Goal: Information Seeking & Learning: Learn about a topic

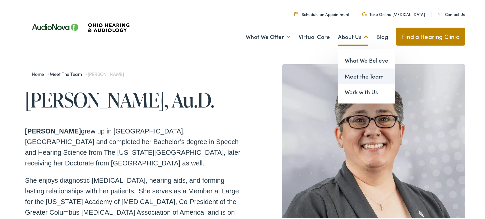
click at [346, 78] on link "Meet the Team" at bounding box center [366, 76] width 57 height 16
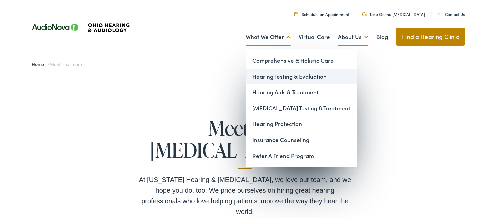
click at [253, 75] on link "Hearing Testing & Evaluation" at bounding box center [301, 76] width 111 height 16
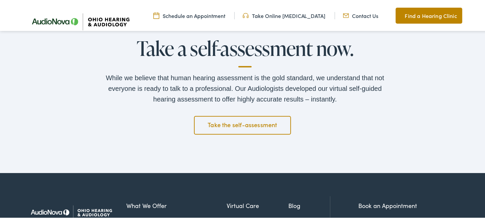
scroll to position [1100, 0]
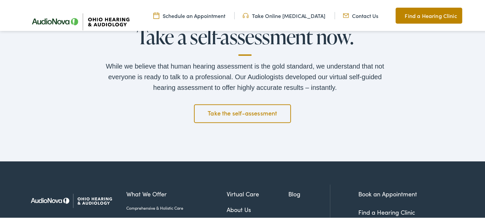
click at [235, 110] on link "Take the self-assessment" at bounding box center [242, 113] width 97 height 19
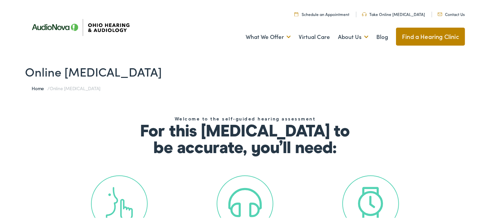
click at [439, 13] on img at bounding box center [440, 13] width 5 height 3
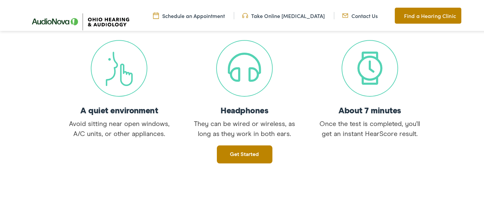
scroll to position [167, 0]
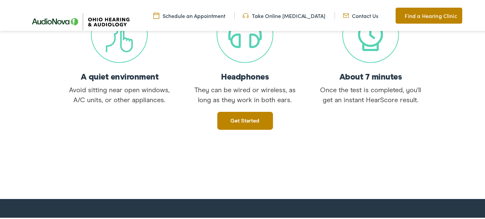
click at [239, 121] on link "Get started" at bounding box center [245, 120] width 56 height 18
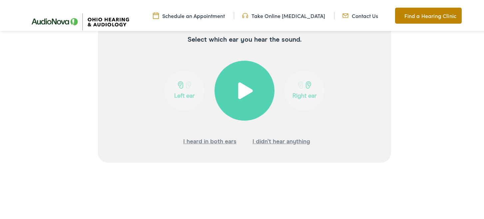
click at [240, 91] on span at bounding box center [245, 89] width 16 height 17
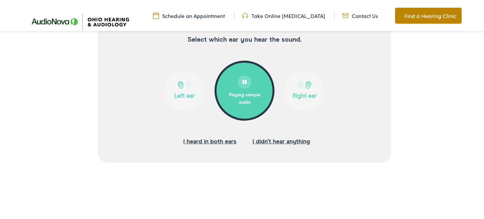
click at [175, 91] on button "Left ear" at bounding box center [185, 90] width 40 height 40
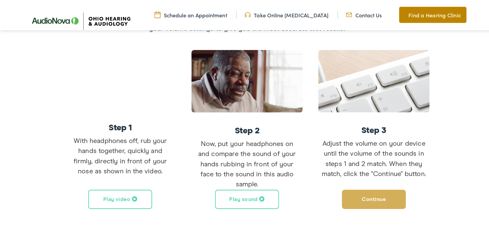
scroll to position [145, 0]
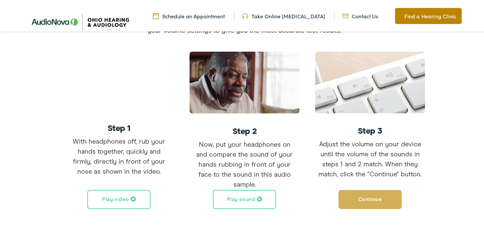
click at [120, 196] on button "Play video" at bounding box center [118, 198] width 63 height 19
click at [247, 197] on button "Play sound" at bounding box center [244, 198] width 63 height 19
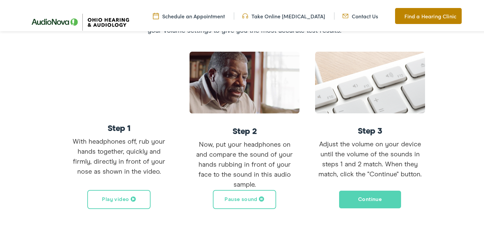
click at [175, 186] on div "Step 1 With headphones off, rub your hands together, quickly and firmly, direct…" at bounding box center [119, 128] width 126 height 157
click at [252, 199] on button "Pause sound" at bounding box center [244, 198] width 63 height 19
click at [247, 202] on button "Play sound" at bounding box center [244, 198] width 63 height 19
click at [310, 199] on div "Step 3 Adjust the volume on your device until the volume of the sounds in steps…" at bounding box center [370, 128] width 126 height 157
click at [254, 198] on button "Pause sound" at bounding box center [244, 198] width 63 height 19
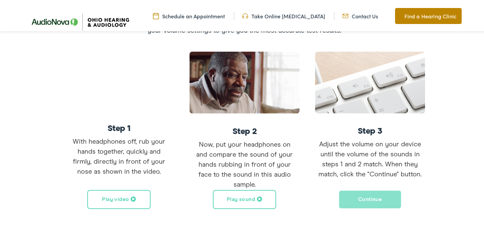
click at [360, 196] on button "Continue" at bounding box center [370, 198] width 63 height 19
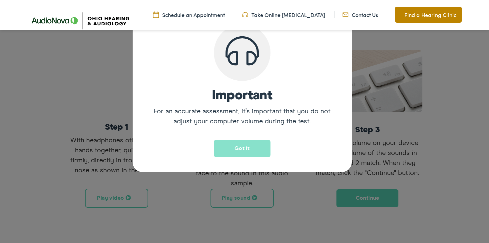
click at [243, 149] on button "Got it" at bounding box center [242, 149] width 57 height 18
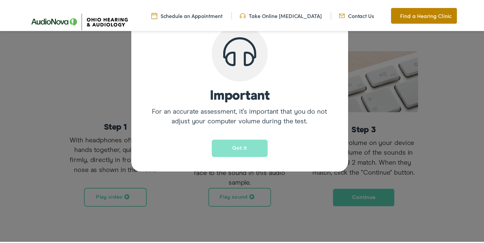
scroll to position [112, 0]
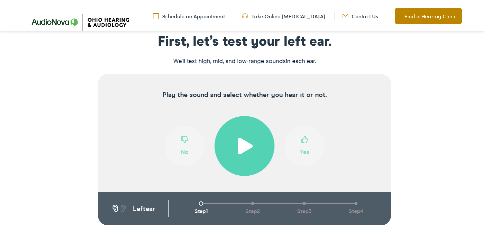
click at [242, 145] on span at bounding box center [245, 144] width 16 height 17
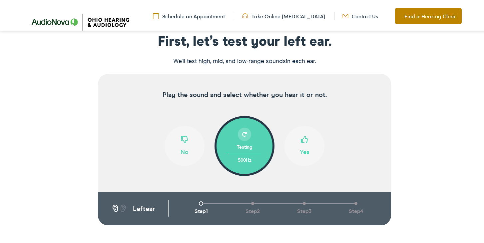
click at [304, 141] on span at bounding box center [304, 141] width 7 height 13
click at [301, 138] on span at bounding box center [304, 141] width 7 height 13
click at [297, 138] on button "Yes" at bounding box center [305, 145] width 40 height 40
click at [301, 138] on span at bounding box center [304, 141] width 7 height 13
click at [301, 137] on span at bounding box center [304, 141] width 7 height 13
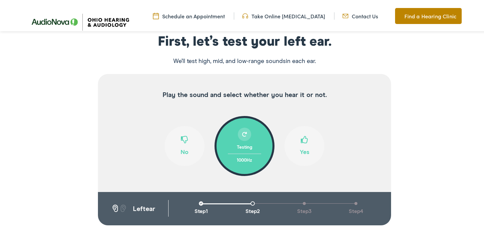
click at [301, 138] on span at bounding box center [304, 141] width 7 height 13
click at [181, 137] on span at bounding box center [184, 141] width 7 height 13
click at [304, 140] on span at bounding box center [304, 141] width 7 height 13
click at [301, 138] on span at bounding box center [304, 141] width 7 height 13
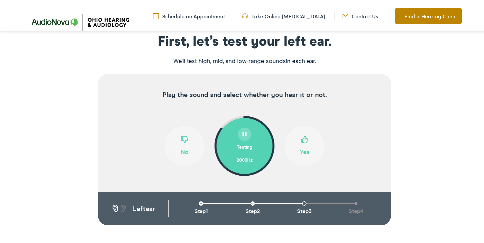
click at [301, 138] on span at bounding box center [304, 141] width 7 height 13
click at [181, 137] on span at bounding box center [184, 141] width 7 height 13
click at [302, 140] on span at bounding box center [304, 141] width 7 height 13
click at [301, 139] on span at bounding box center [304, 141] width 7 height 13
click at [181, 140] on span at bounding box center [184, 141] width 7 height 13
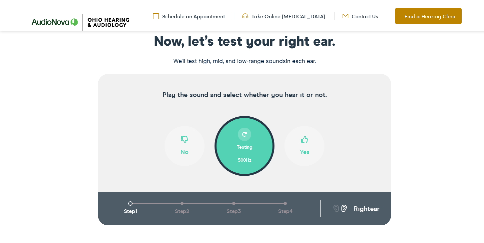
click at [302, 136] on span at bounding box center [304, 141] width 7 height 13
click at [303, 136] on span at bounding box center [304, 141] width 7 height 13
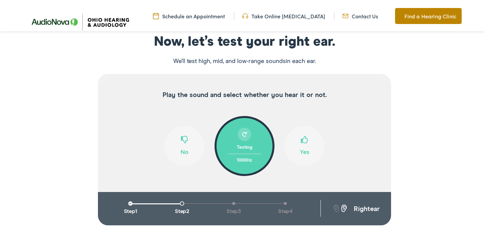
click at [303, 136] on span at bounding box center [304, 141] width 7 height 13
click at [178, 142] on button "No" at bounding box center [185, 145] width 40 height 40
click at [301, 139] on span at bounding box center [304, 141] width 7 height 13
click at [301, 138] on span at bounding box center [304, 141] width 7 height 13
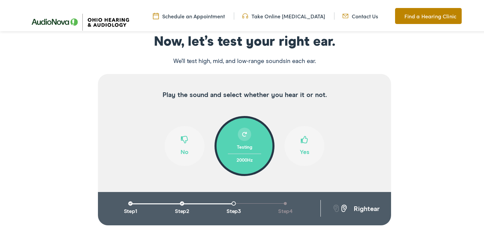
click at [301, 136] on span at bounding box center [304, 141] width 7 height 13
click at [182, 141] on span at bounding box center [184, 141] width 7 height 13
click at [301, 137] on span at bounding box center [304, 141] width 7 height 13
click at [302, 139] on span at bounding box center [304, 141] width 7 height 13
click at [181, 141] on span at bounding box center [184, 141] width 7 height 13
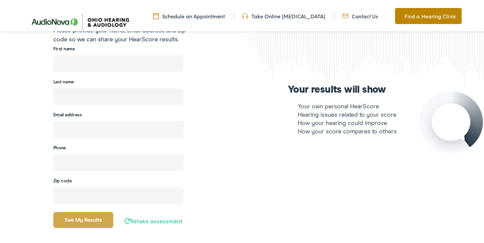
scroll to position [145, 0]
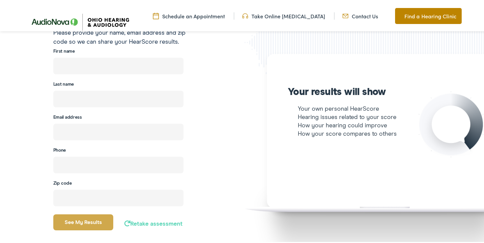
click at [104, 66] on input "text" at bounding box center [118, 64] width 130 height 17
type input "Caroline"
type input "Ma"
type input "3cnt23@gmail.com"
type input "(740) 919-9184"
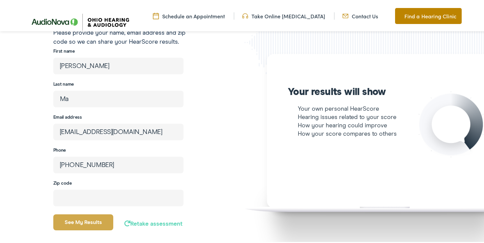
type input "43015"
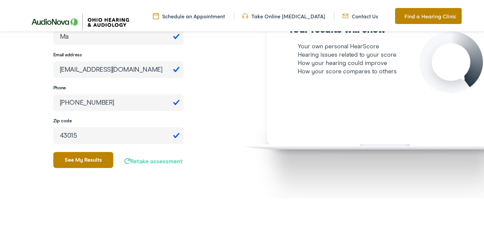
scroll to position [212, 0]
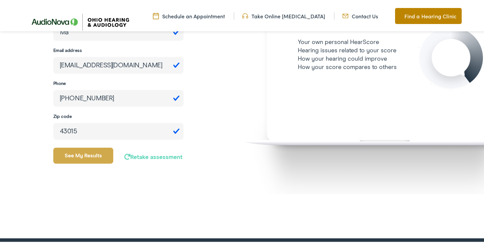
click at [81, 152] on button "See my results" at bounding box center [83, 154] width 60 height 16
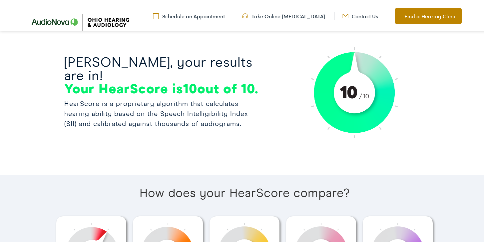
scroll to position [0, 0]
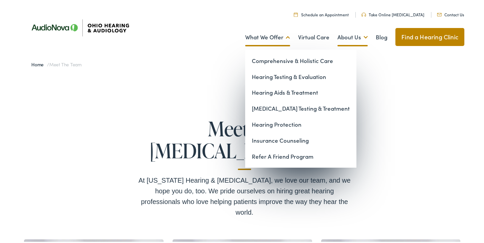
click at [261, 38] on link "What We Offer" at bounding box center [267, 36] width 45 height 25
click at [256, 74] on link "Hearing Testing & Evaluation" at bounding box center [300, 76] width 111 height 16
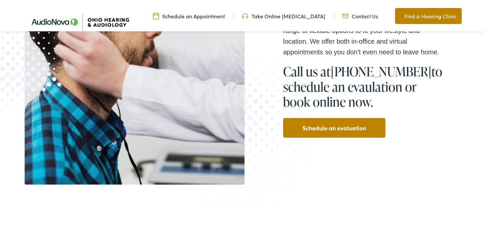
scroll to position [200, 0]
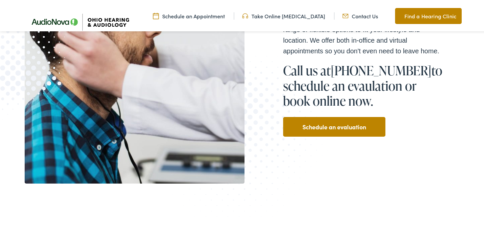
click at [332, 127] on link "Schedule an evaluation" at bounding box center [335, 125] width 64 height 11
